Goal: Information Seeking & Learning: Learn about a topic

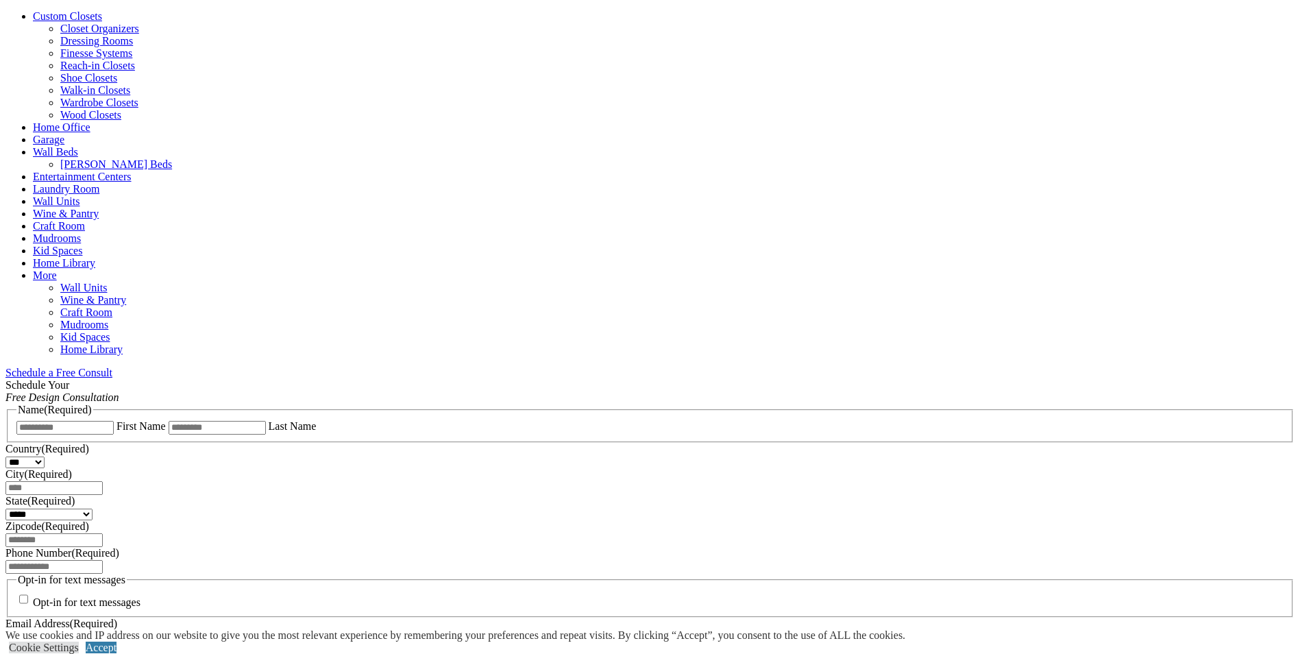
scroll to position [548, 0]
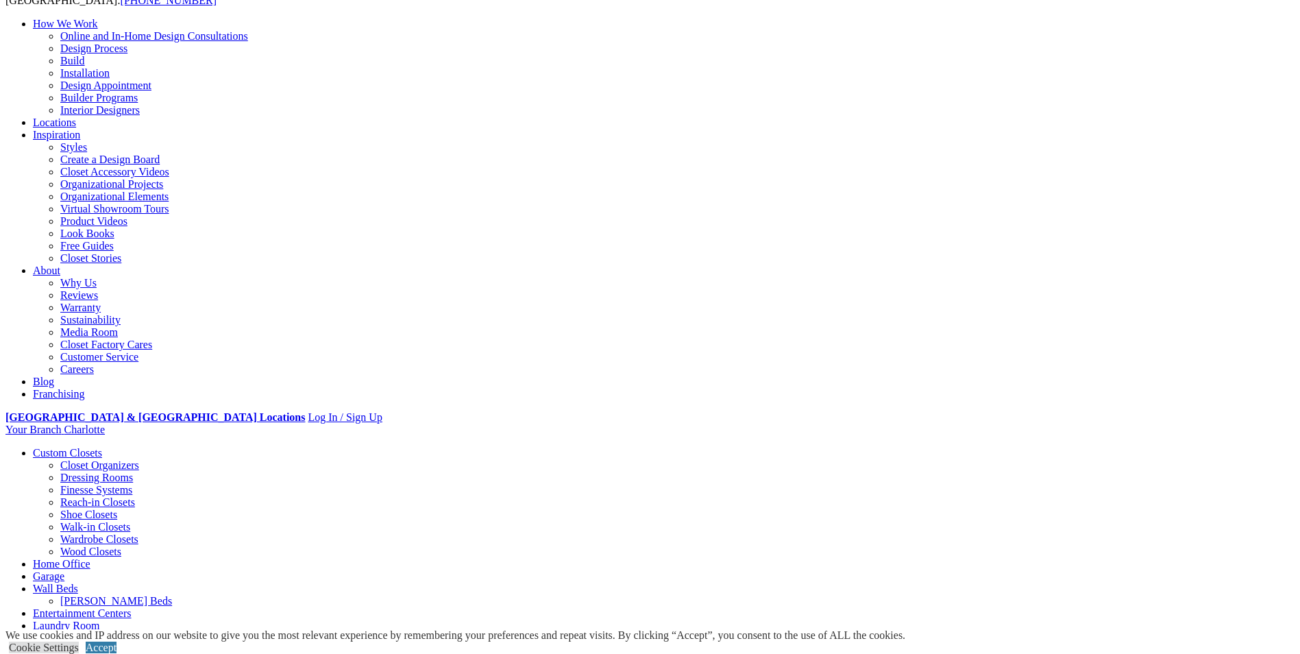
scroll to position [69, 0]
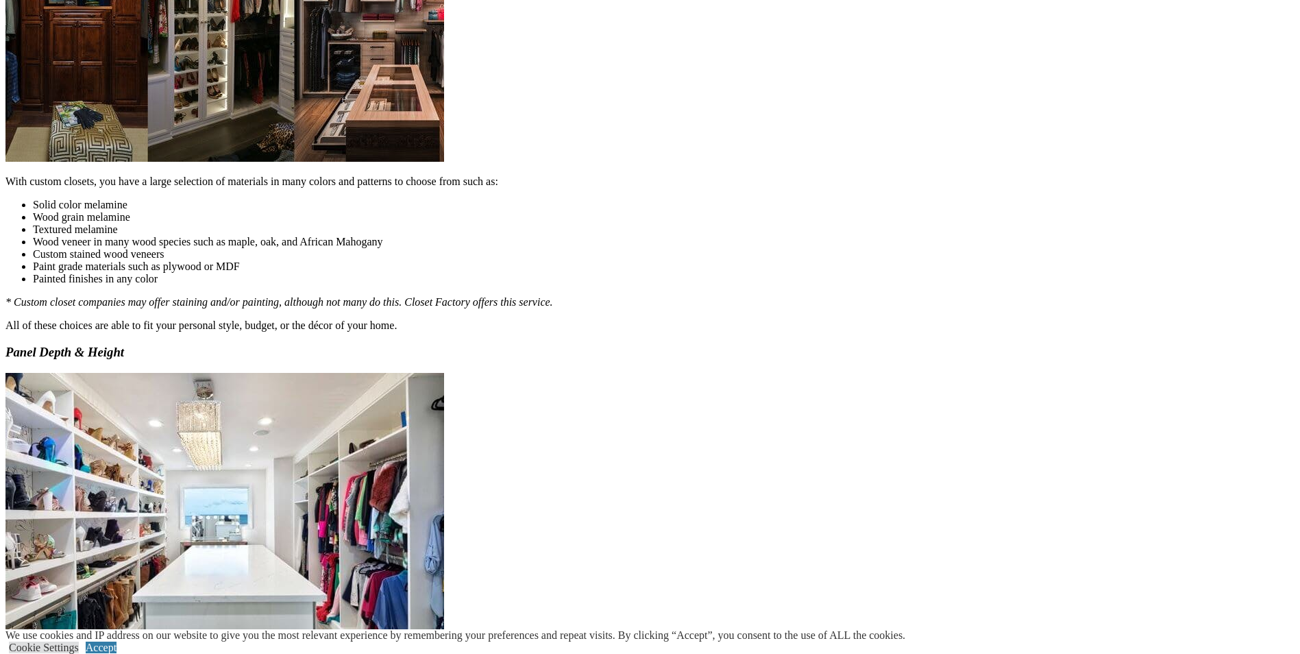
scroll to position [1158, 0]
